Goal: Information Seeking & Learning: Find specific fact

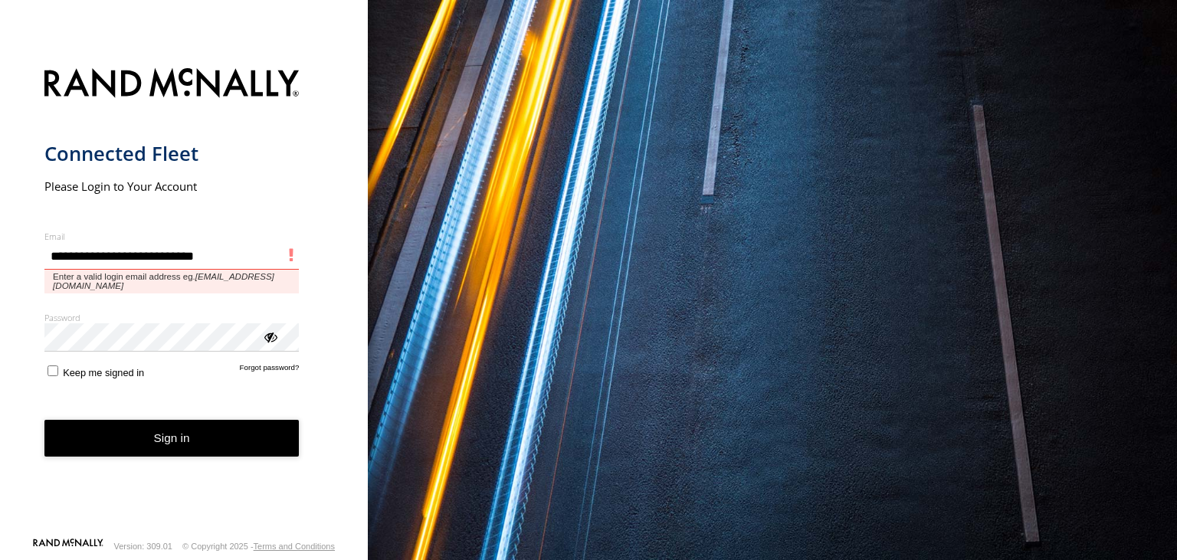
type input "**********"
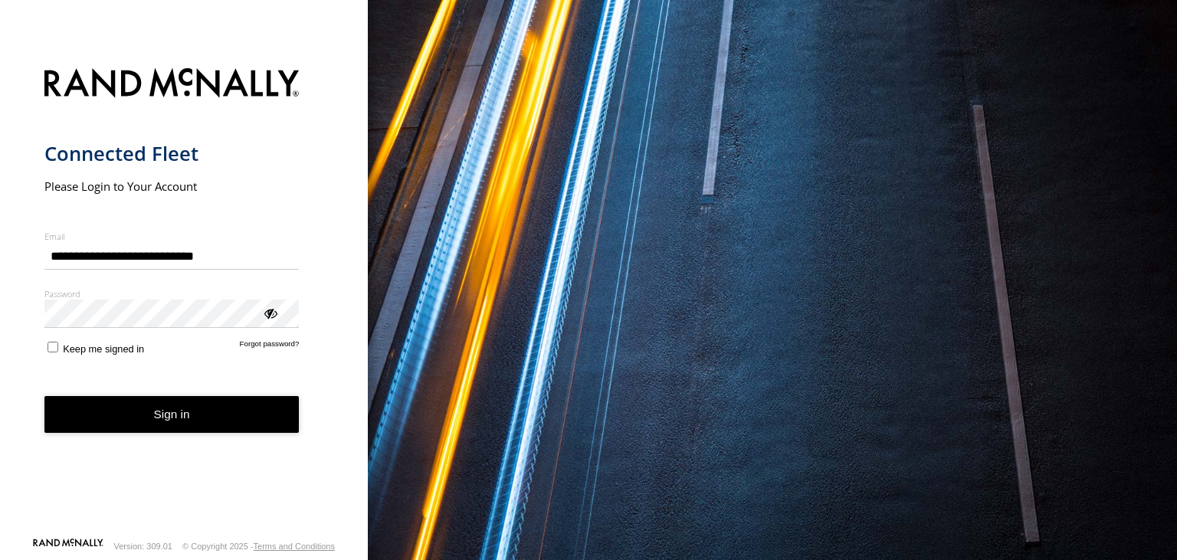
click at [176, 412] on button "Sign in" at bounding box center [171, 415] width 255 height 38
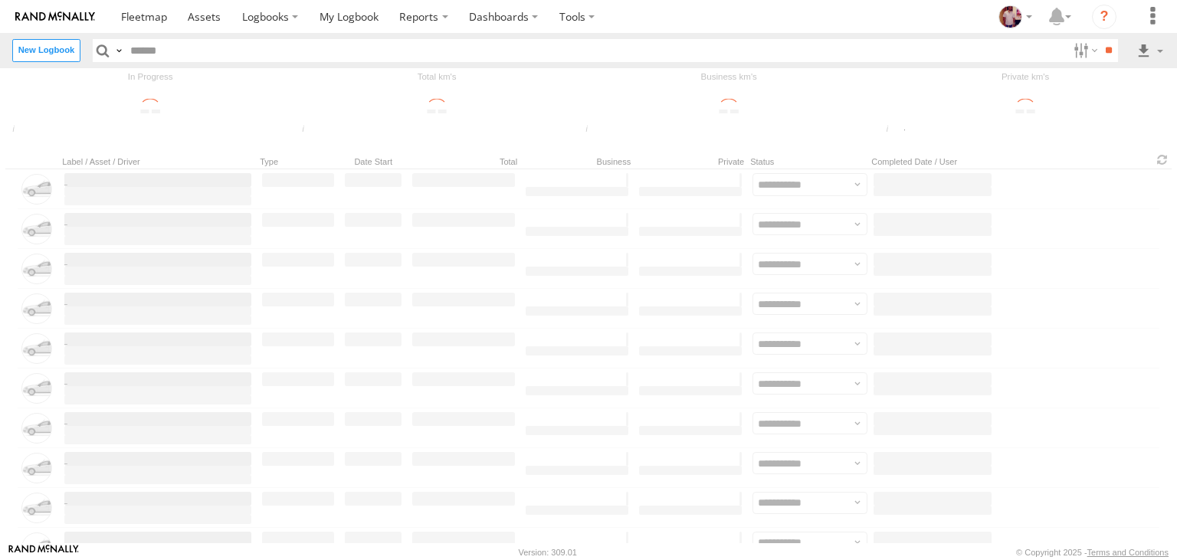
click at [38, 161] on div "Label / Asset / Driver Type Date Start Total Business Private Status Completed …" at bounding box center [588, 160] width 1166 height 18
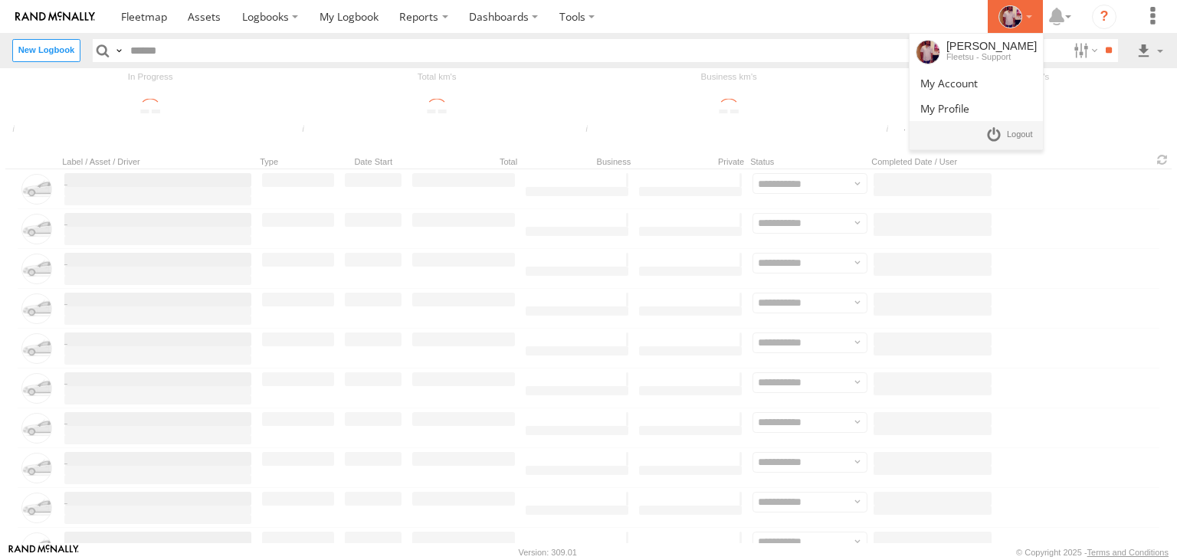
click at [1015, 17] on icon at bounding box center [1009, 16] width 23 height 23
click at [1021, 130] on span at bounding box center [1020, 134] width 26 height 17
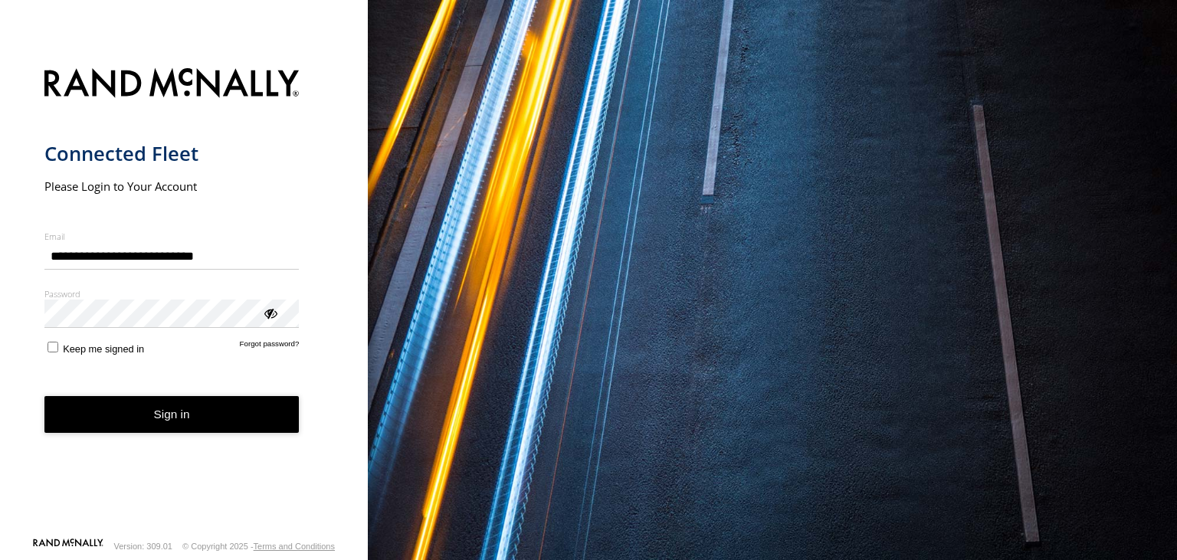
type input "**********"
click at [176, 408] on button "Sign in" at bounding box center [171, 415] width 255 height 38
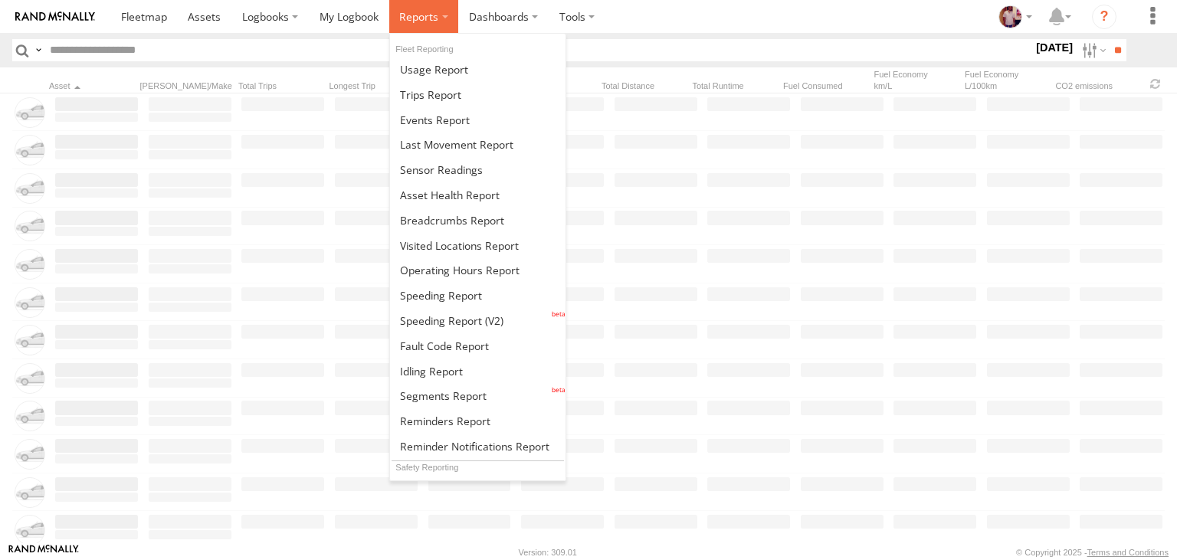
click at [427, 11] on span at bounding box center [418, 16] width 39 height 15
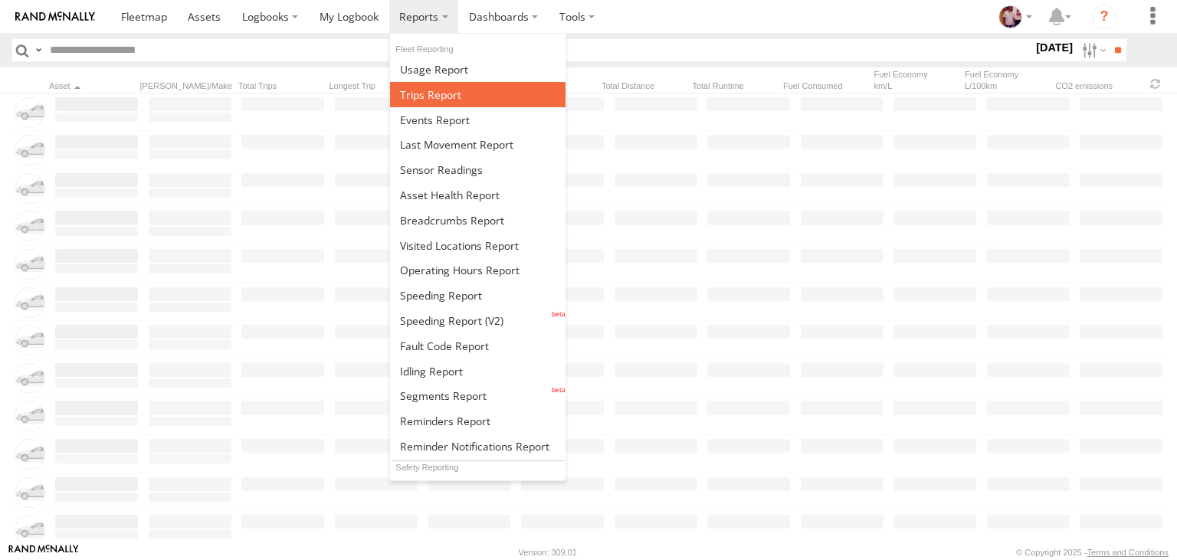
click at [421, 92] on span at bounding box center [430, 94] width 61 height 15
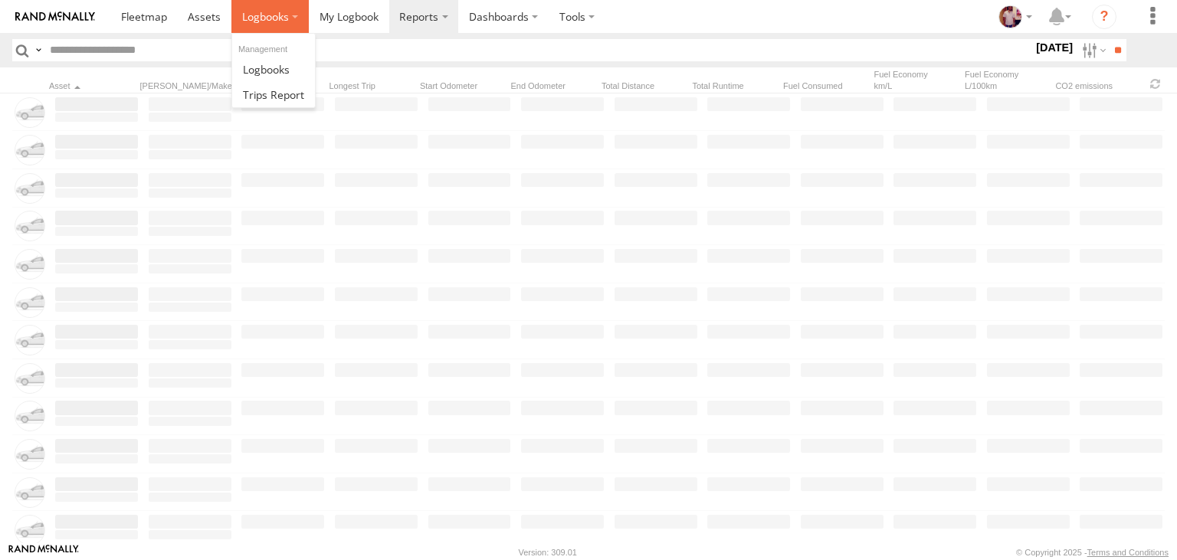
click at [269, 16] on span at bounding box center [265, 16] width 47 height 15
click at [281, 73] on span at bounding box center [266, 69] width 47 height 15
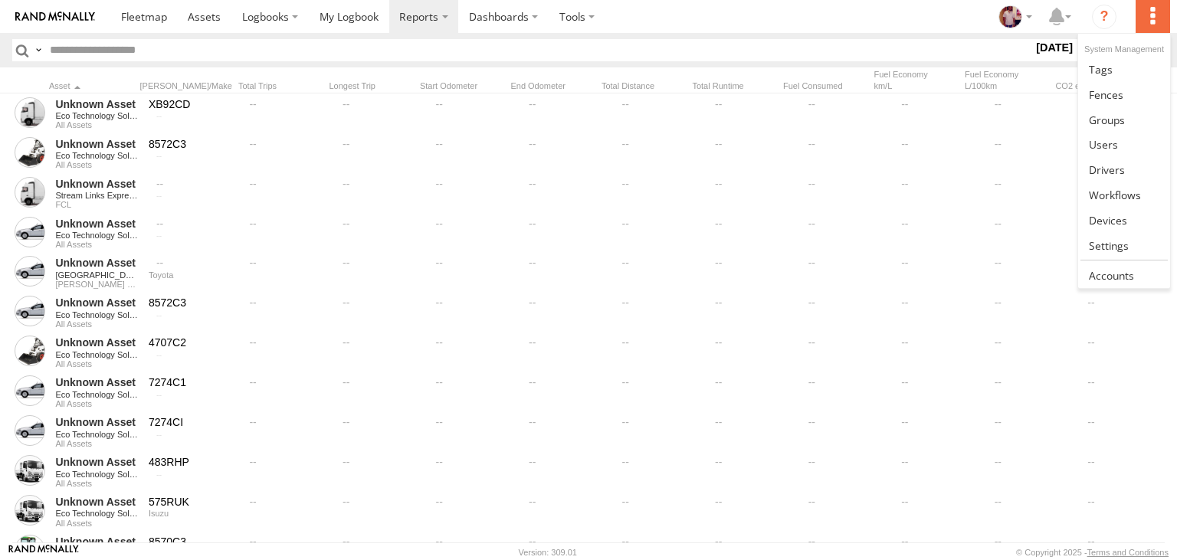
click at [1153, 23] on label at bounding box center [1153, 16] width 34 height 33
click at [1125, 275] on span at bounding box center [1111, 275] width 45 height 15
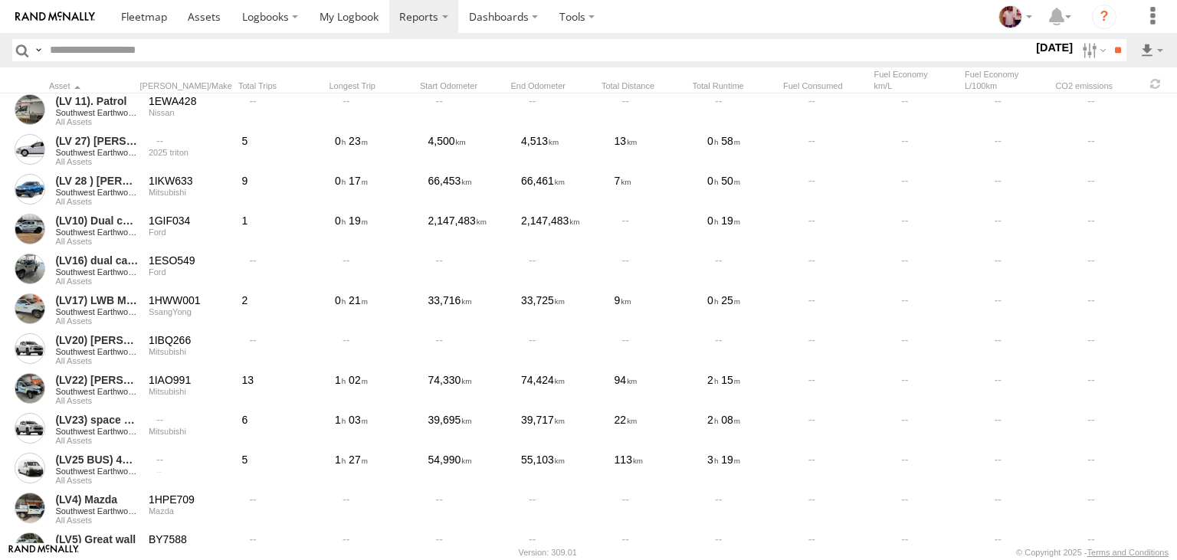
scroll to position [7293, 0]
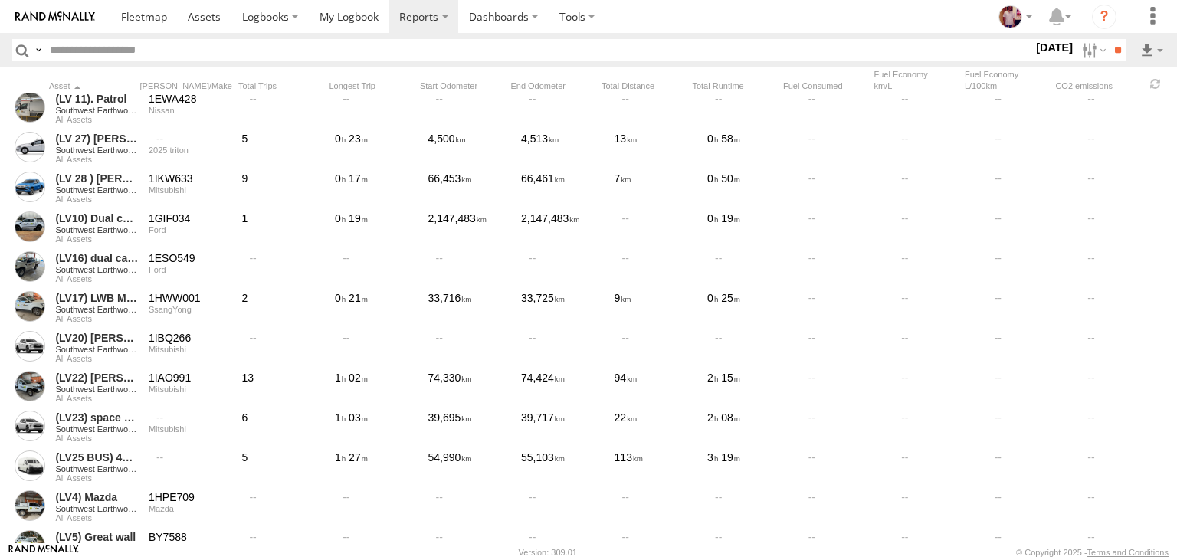
click at [1089, 68] on div "Asset Rego/Make Total Trips Longest Trip Start Odometer End Odometer Total Dist…" at bounding box center [588, 79] width 1177 height 25
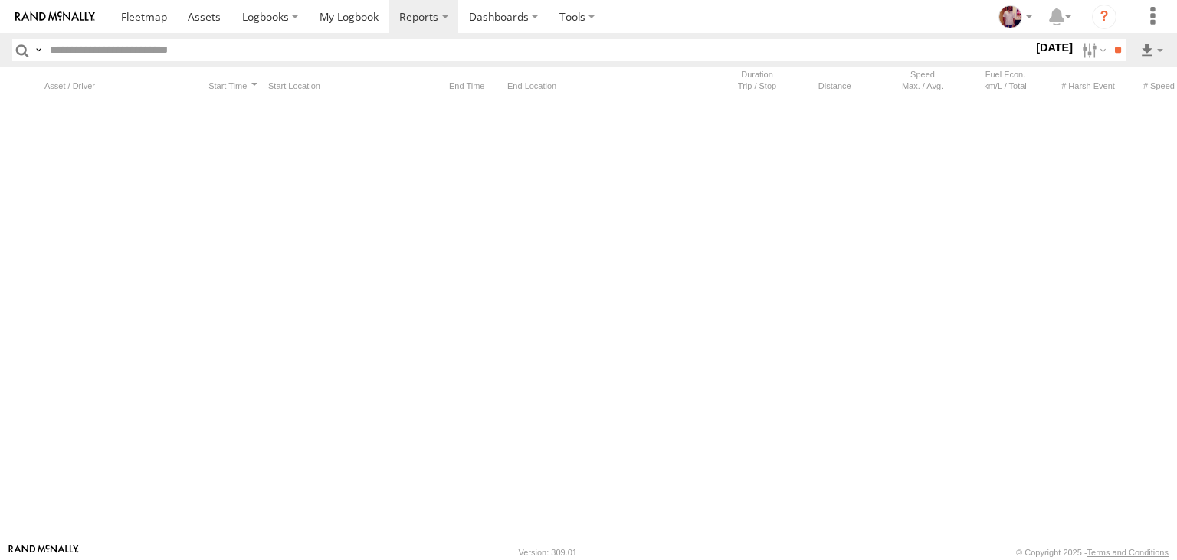
scroll to position [10308, 0]
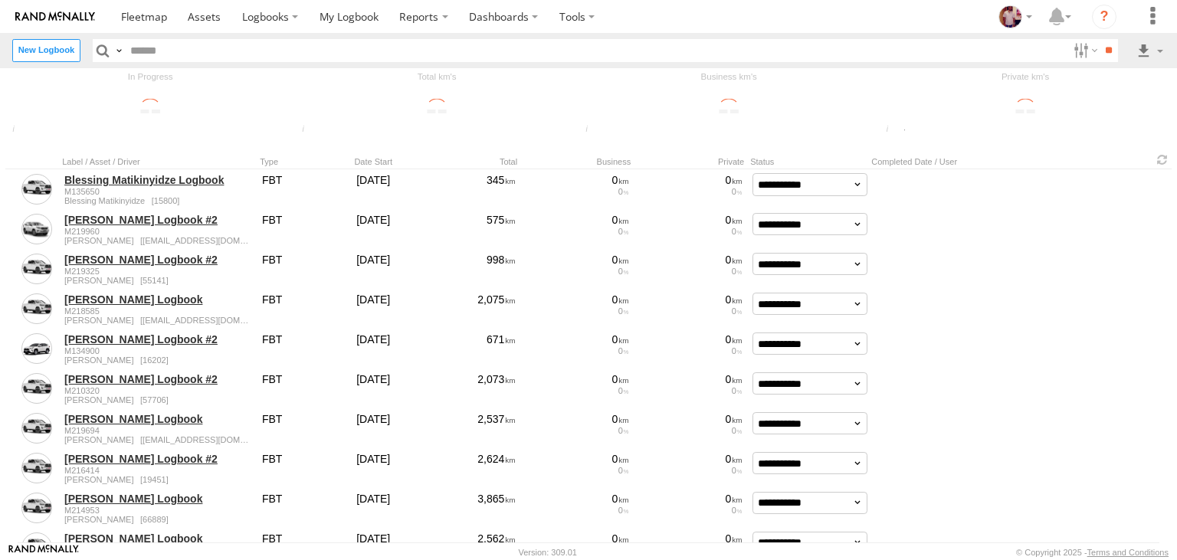
click at [0, 0] on label "Close" at bounding box center [0, 0] width 0 height 0
click at [1164, 161] on span at bounding box center [1162, 159] width 18 height 15
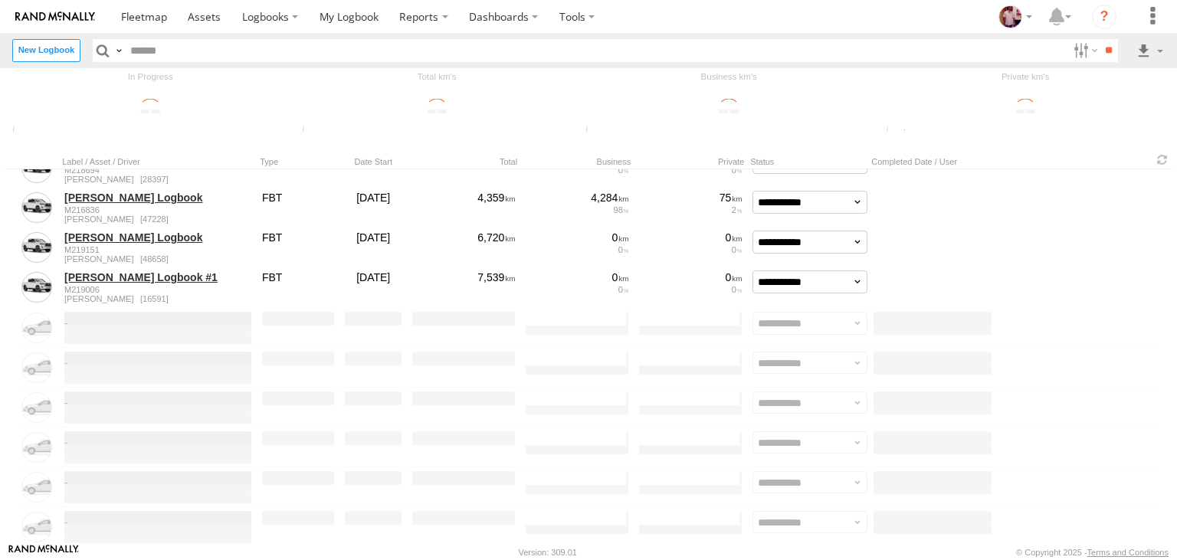
scroll to position [1857, 0]
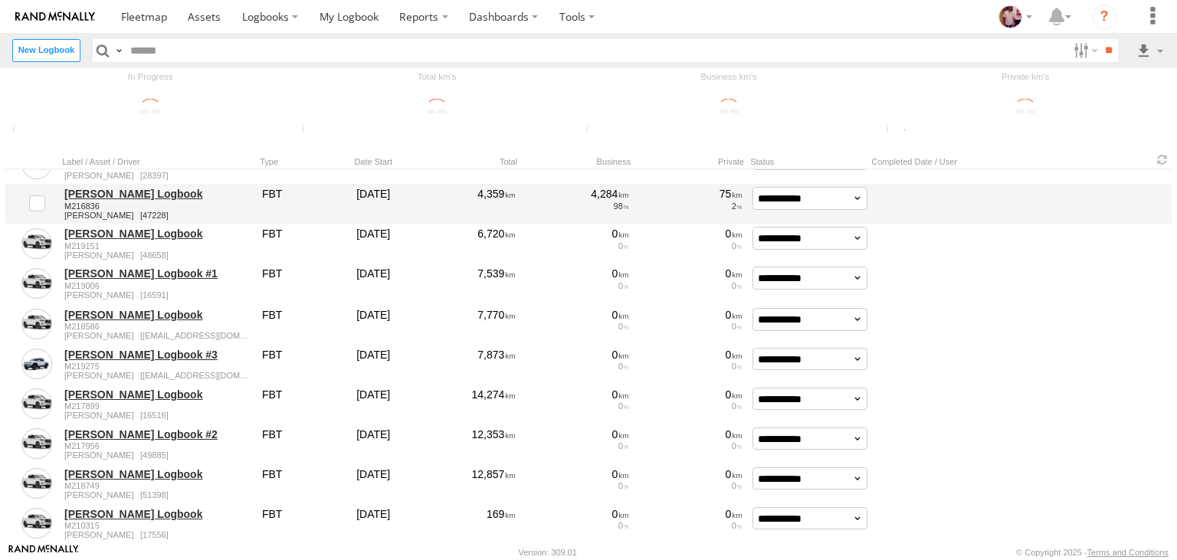
click at [118, 194] on link "[PERSON_NAME] Logbook" at bounding box center [157, 194] width 187 height 14
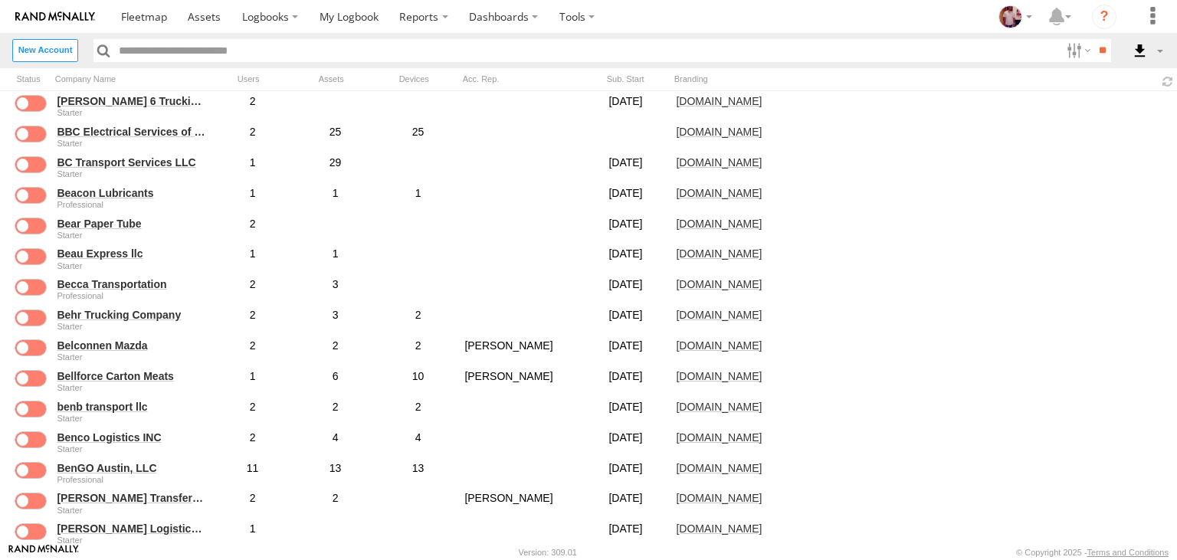
scroll to position [4333, 0]
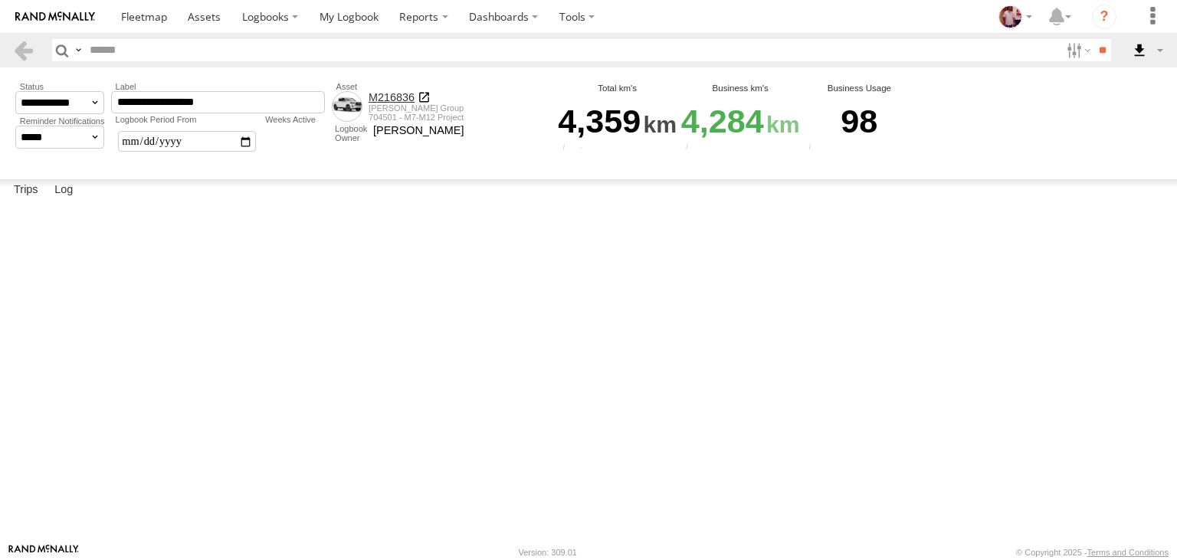
scroll to position [212, 0]
click at [28, 47] on link at bounding box center [23, 50] width 22 height 22
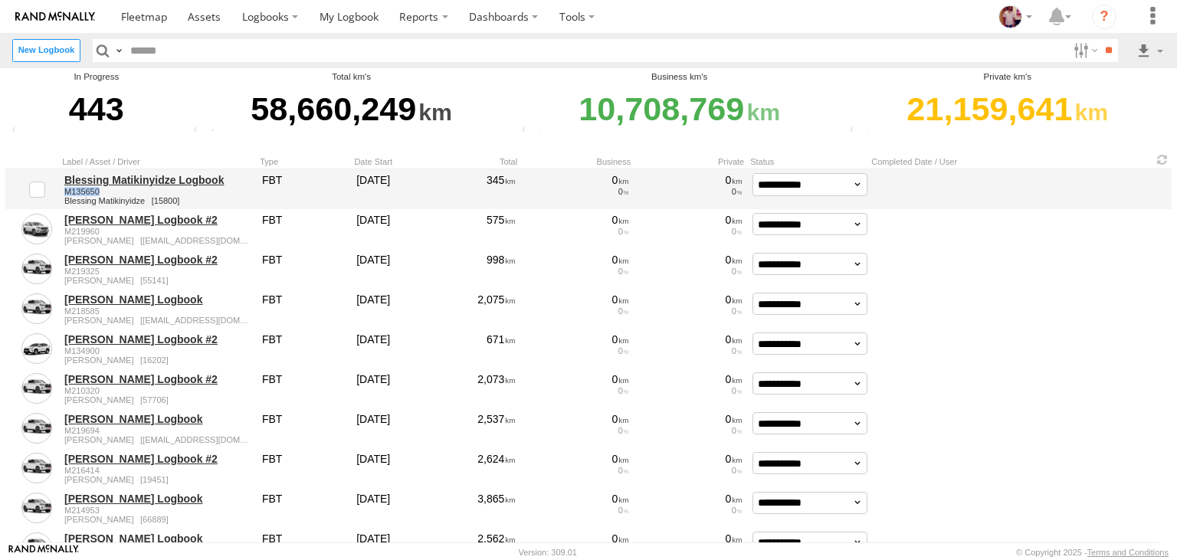
drag, startPoint x: 63, startPoint y: 189, endPoint x: 107, endPoint y: 189, distance: 43.7
click at [107, 189] on div "Blessing Matikinyidze Logbook M135650 Blessing Matikinyidze 15800" at bounding box center [158, 189] width 192 height 37
copy span "M135650"
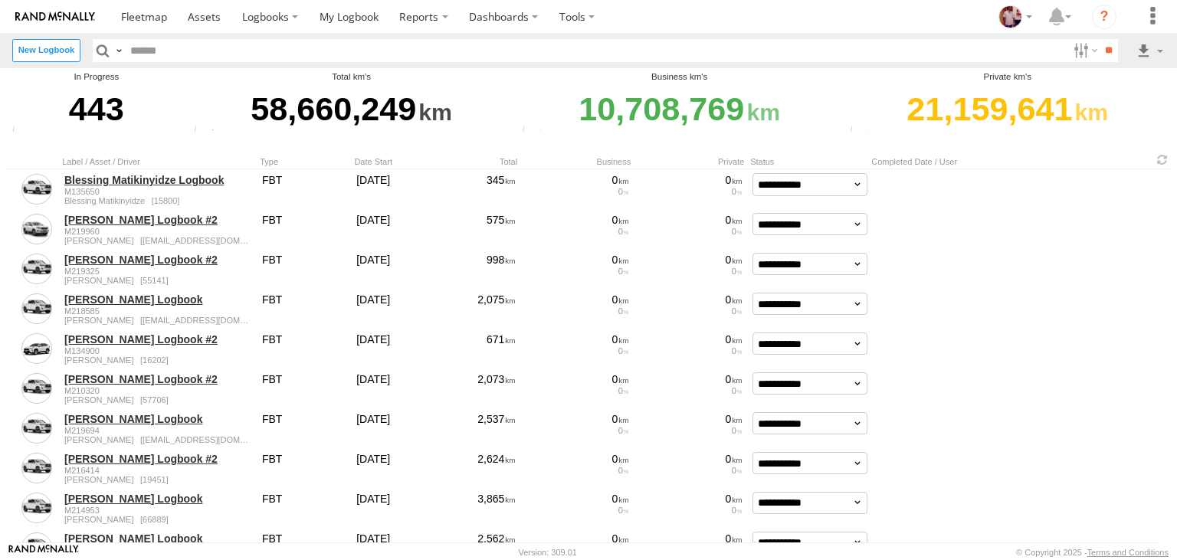
click at [187, 103] on div "In Progress 443 Total Logbook In Progress Total Logbooks which is in progres To…" at bounding box center [588, 103] width 1166 height 70
click at [216, 26] on link at bounding box center [205, 16] width 54 height 33
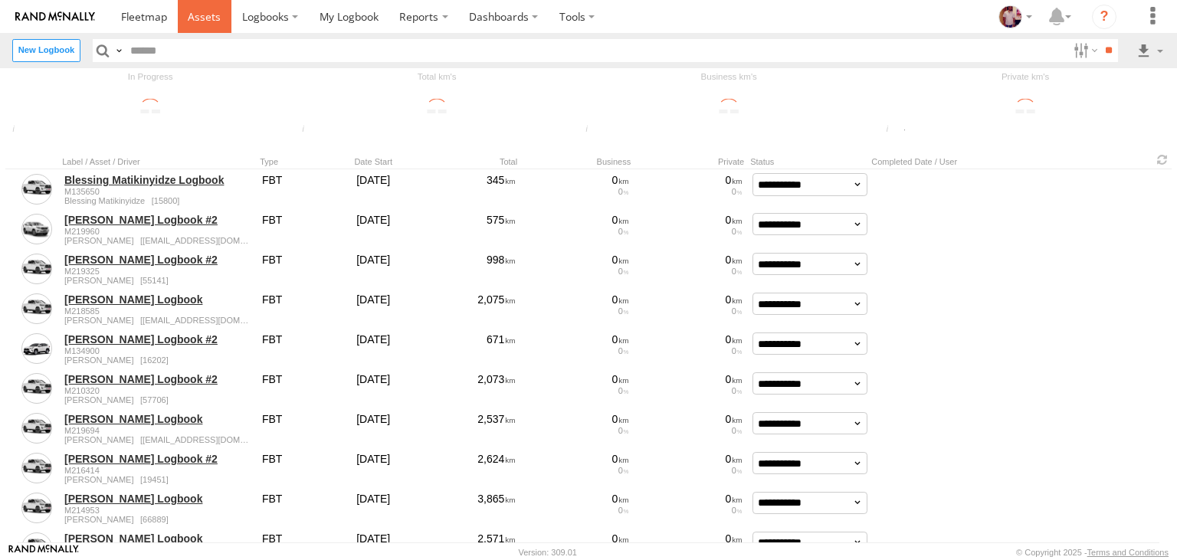
click at [207, 18] on span at bounding box center [204, 16] width 33 height 15
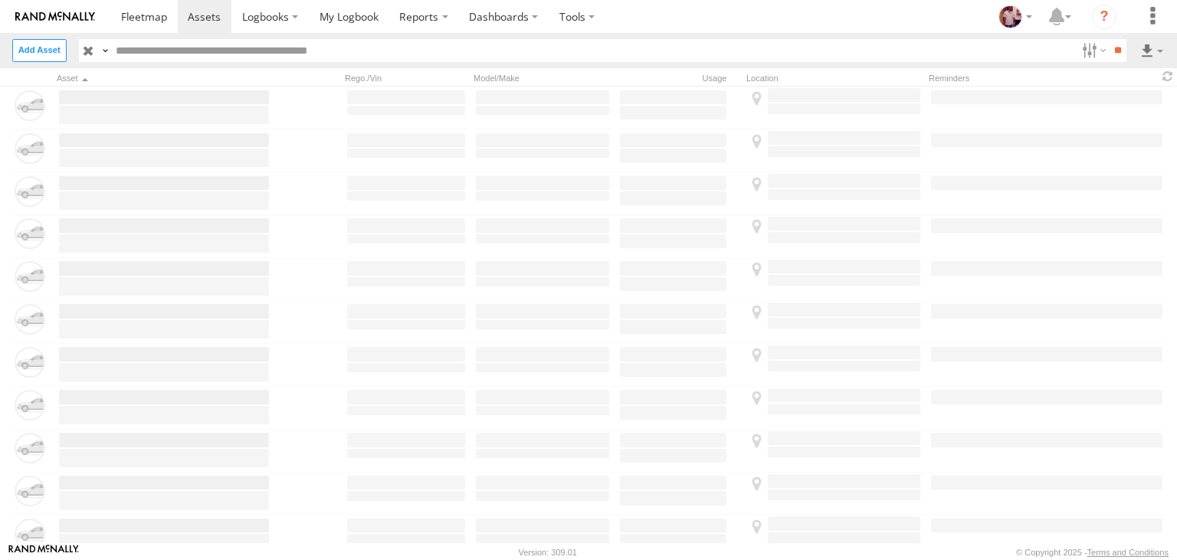
click at [0, 0] on label "Close" at bounding box center [0, 0] width 0 height 0
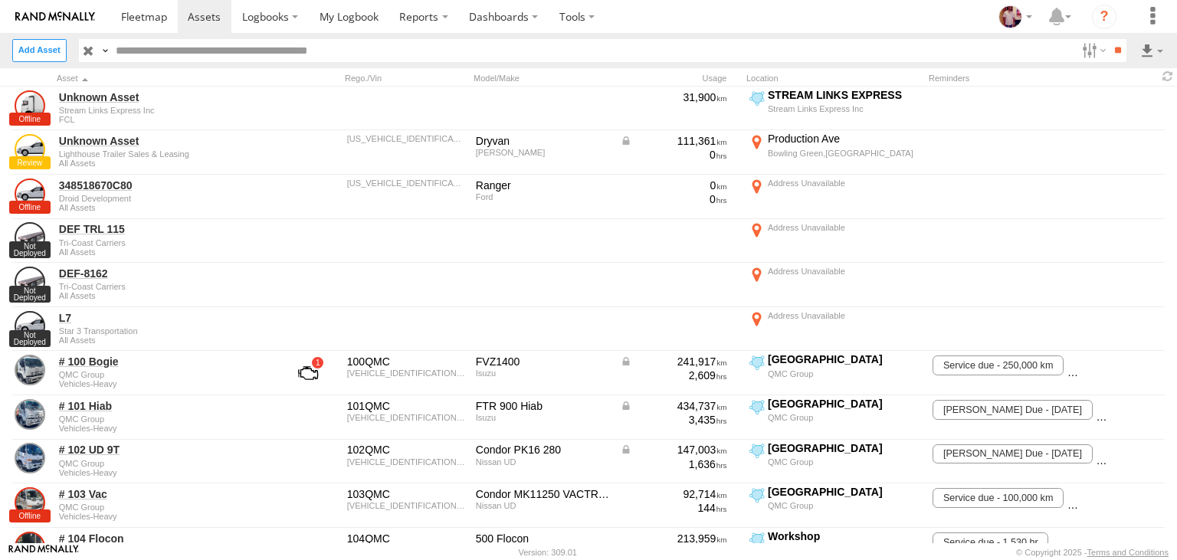
click at [139, 44] on input "text" at bounding box center [593, 50] width 966 height 22
paste input "*******"
type input "*******"
click at [1109, 39] on input "**" at bounding box center [1118, 50] width 18 height 22
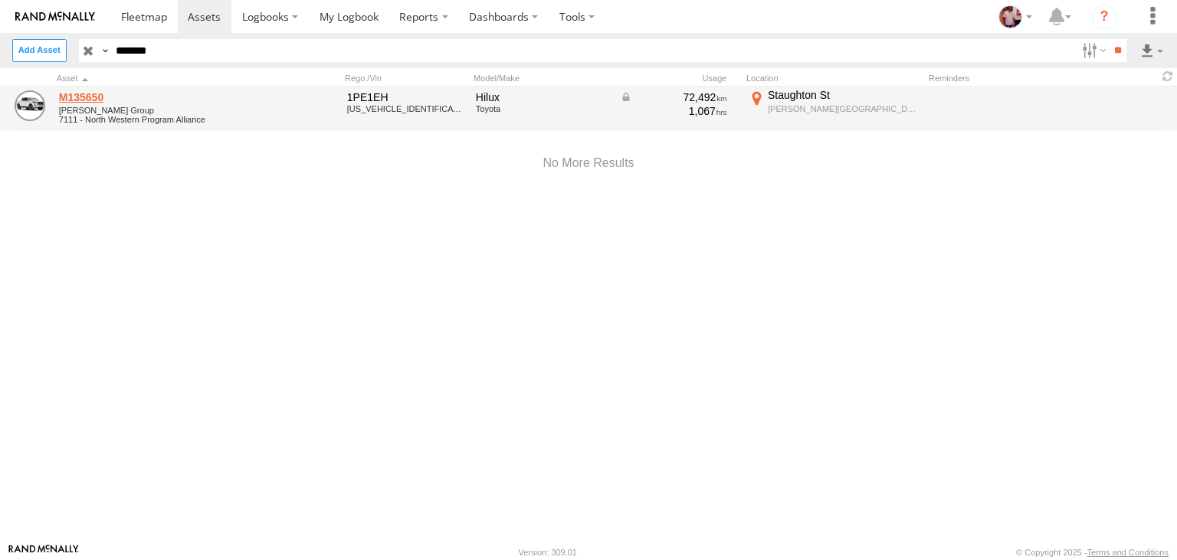
click at [78, 100] on link "M135650" at bounding box center [164, 97] width 210 height 14
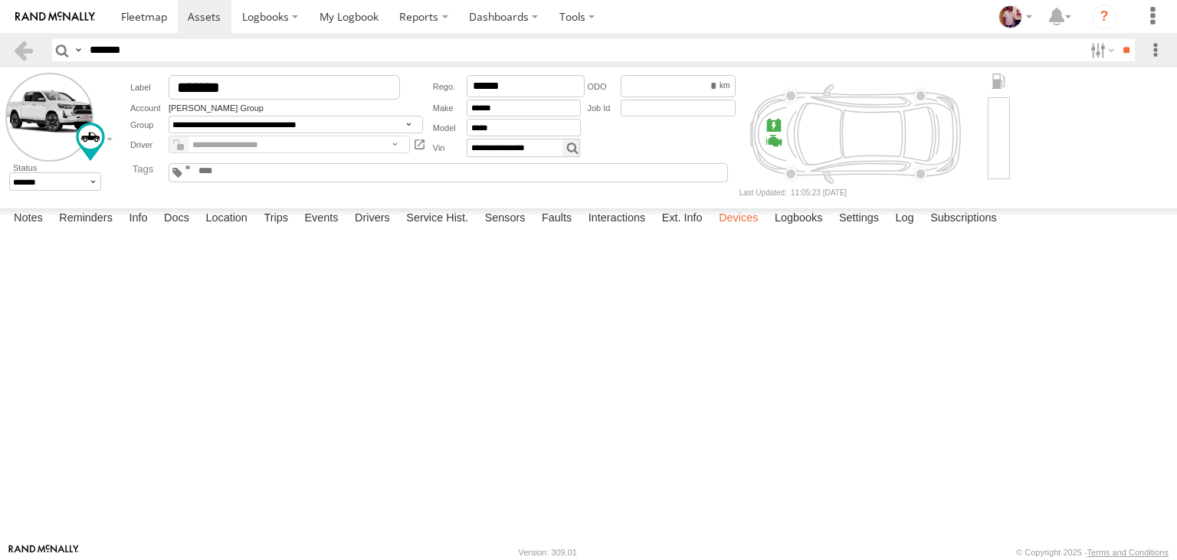
click at [733, 230] on label "Devices" at bounding box center [738, 218] width 54 height 21
click at [0, 0] on link "354940081406018" at bounding box center [0, 0] width 0 height 0
click at [280, 230] on label "Trips" at bounding box center [276, 218] width 40 height 21
click at [415, 147] on link at bounding box center [419, 145] width 14 height 18
click at [749, 230] on label "Devices" at bounding box center [738, 218] width 54 height 21
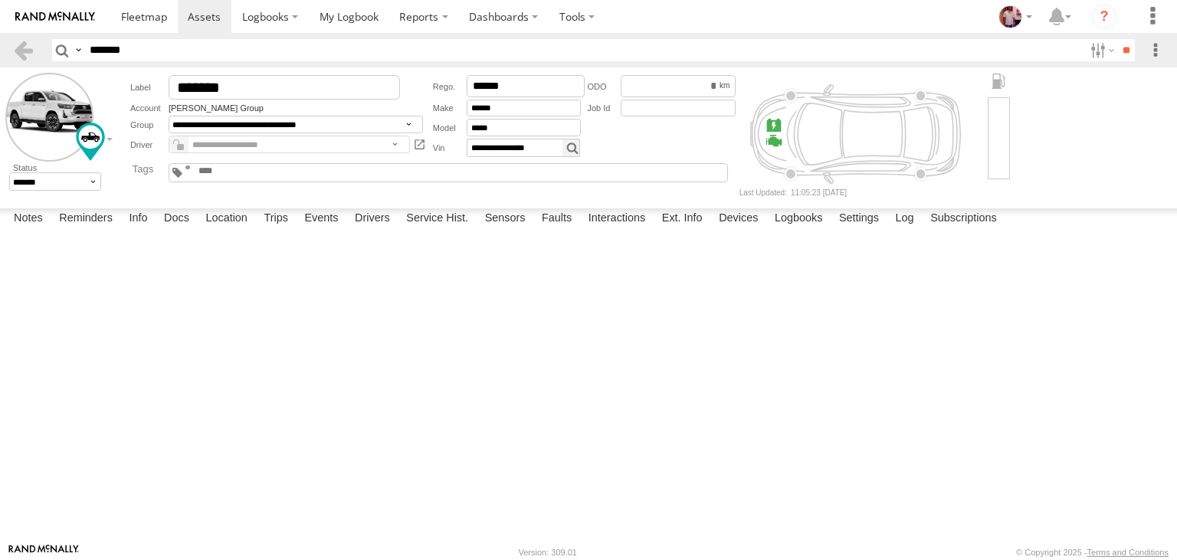
click at [0, 0] on link "354940081406018" at bounding box center [0, 0] width 0 height 0
click at [0, 0] on div "Active Devices 354940081406018 John Holland Group Online Plug N Play 4.50 06:03…" at bounding box center [0, 0] width 0 height 0
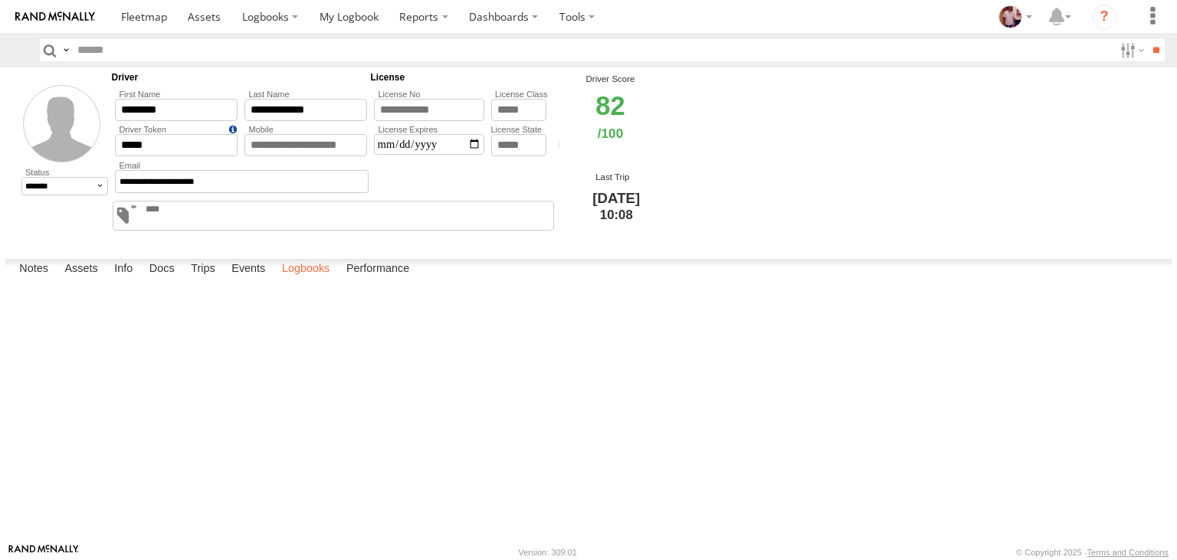
click at [314, 280] on label "Logbooks" at bounding box center [306, 269] width 64 height 21
click at [201, 280] on label "Trips" at bounding box center [203, 269] width 40 height 21
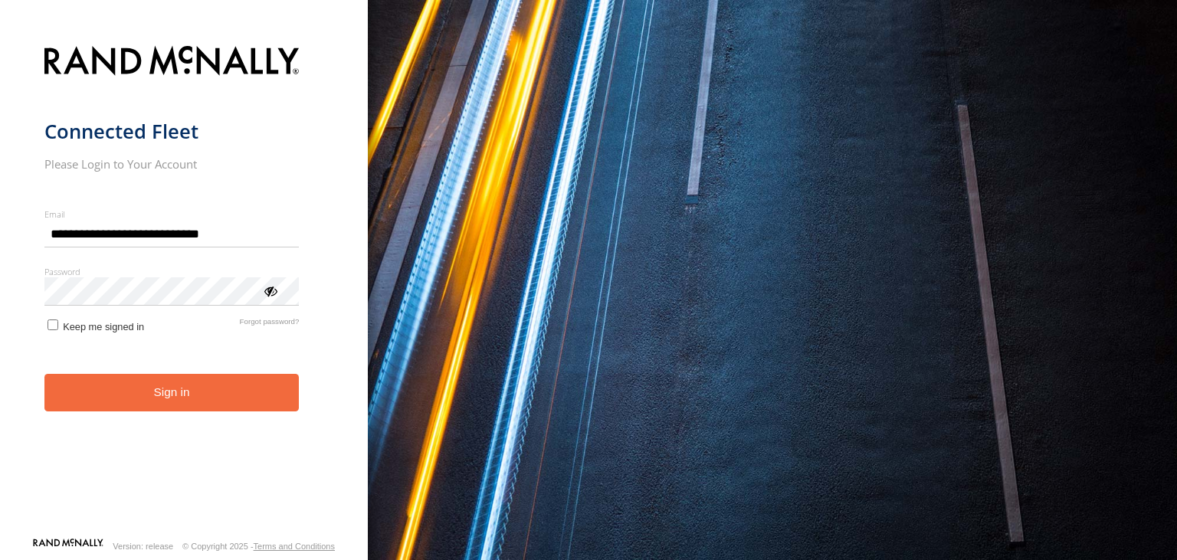
drag, startPoint x: 254, startPoint y: 225, endPoint x: 0, endPoint y: 239, distance: 254.8
click at [44, 239] on input "**********" at bounding box center [171, 234] width 255 height 28
type input "**********"
click at [0, 504] on div "**********" at bounding box center [184, 280] width 368 height 560
click at [274, 288] on div "ViewPassword" at bounding box center [269, 290] width 15 height 15
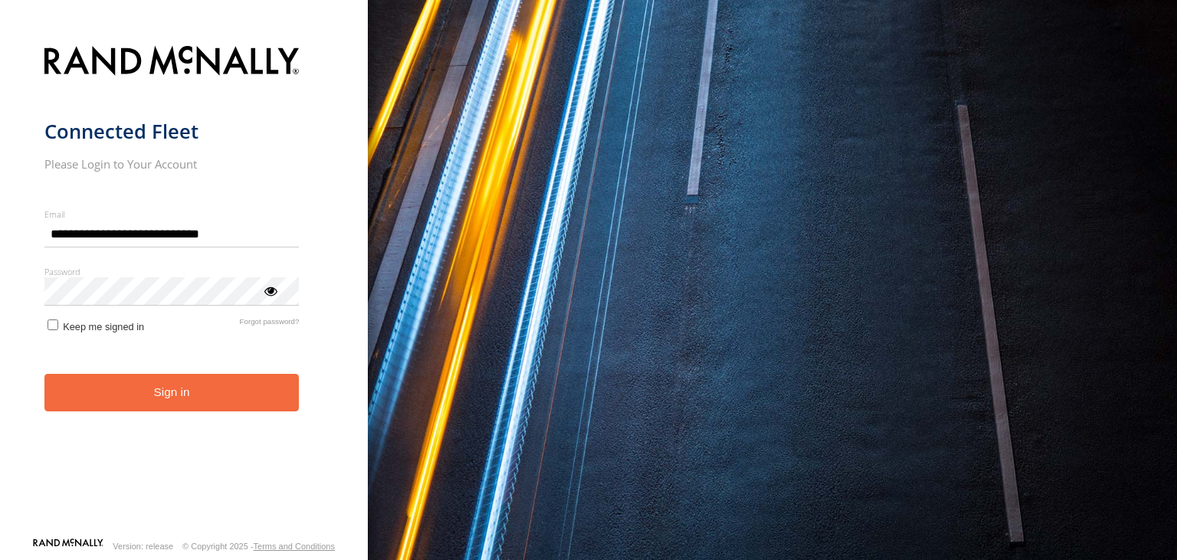
click at [218, 395] on button "Sign in" at bounding box center [171, 393] width 255 height 38
